Goal: Navigation & Orientation: Find specific page/section

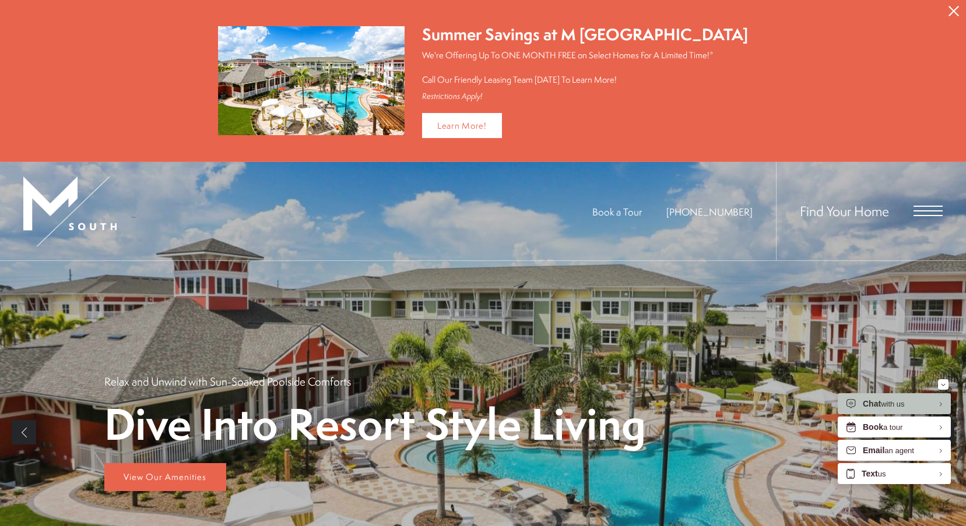
scroll to position [350, 0]
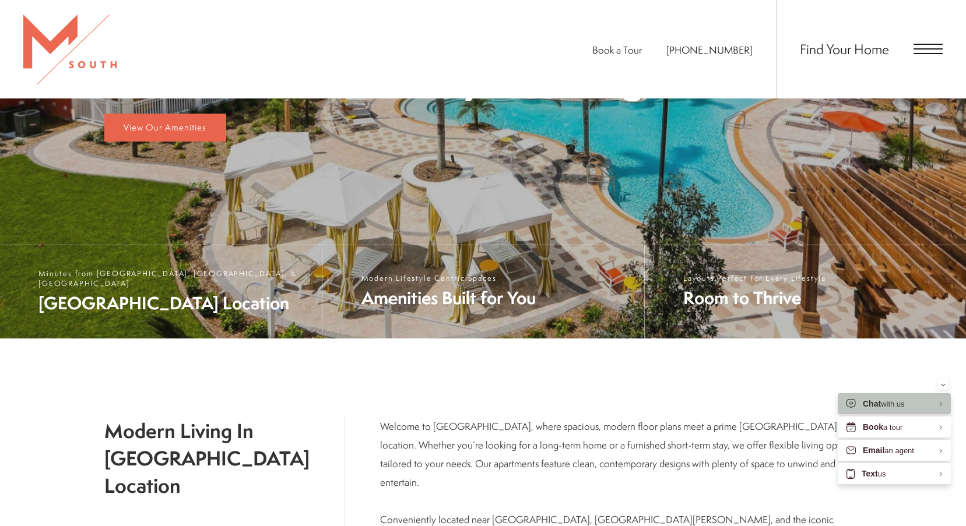
click at [932, 48] on span "Open Menu" at bounding box center [927, 49] width 29 height 10
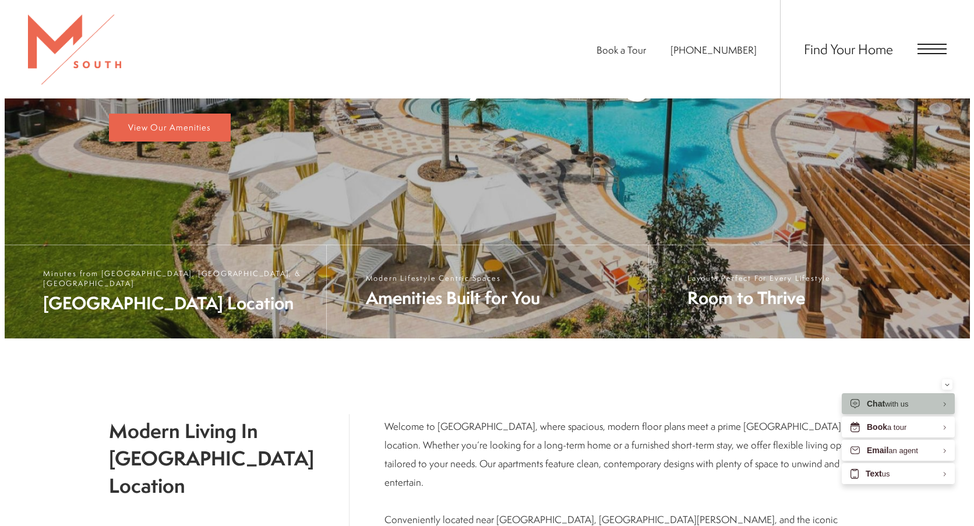
scroll to position [0, 0]
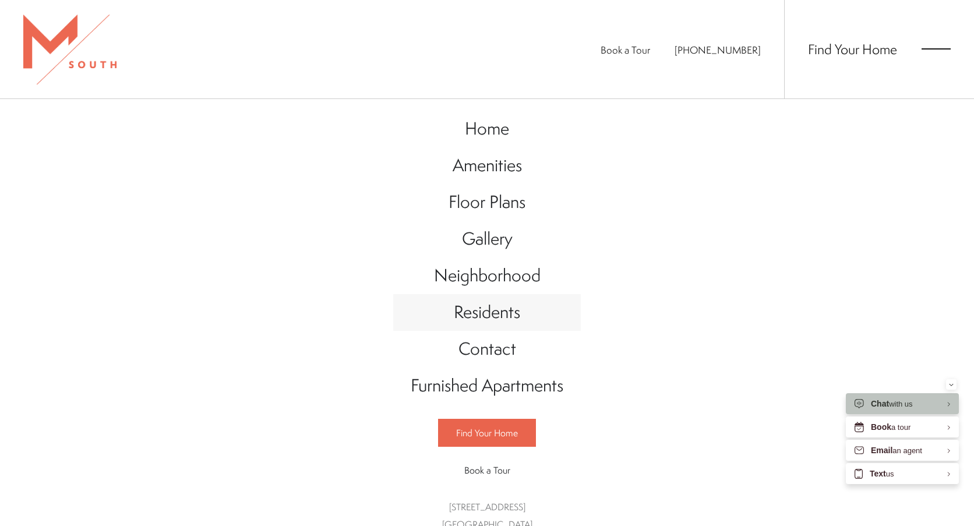
click at [478, 315] on span "Residents" at bounding box center [487, 312] width 66 height 24
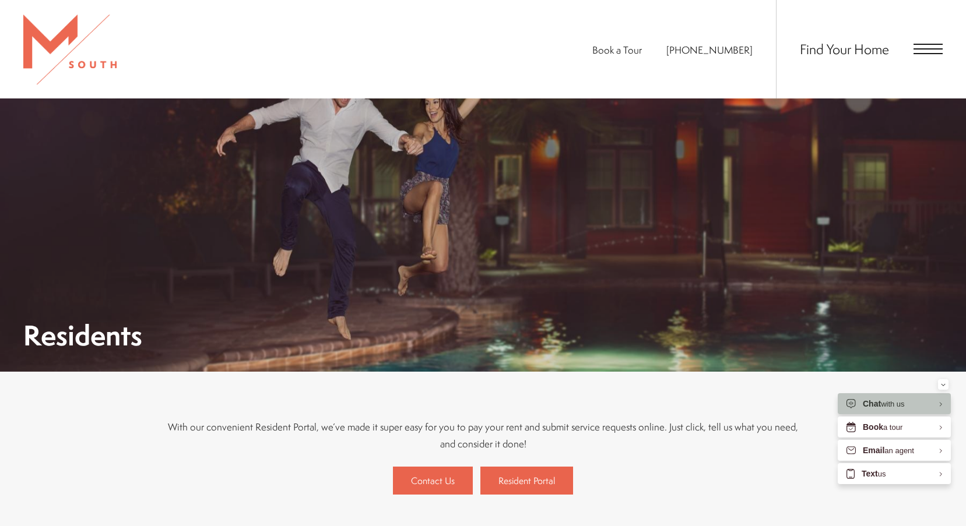
scroll to position [117, 0]
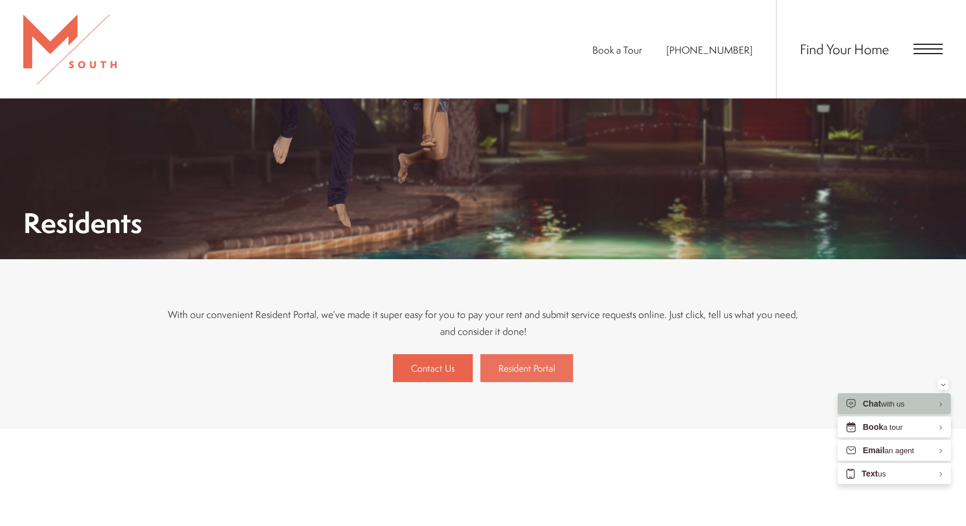
click at [512, 360] on link "Resident Portal" at bounding box center [526, 368] width 93 height 28
click at [567, 450] on div "The lifestyle you've been waiting for. Contact Us Book a Tour" at bounding box center [483, 497] width 966 height 131
